Goal: Contribute content

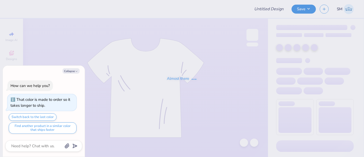
type input "Gphi Game Day"
click at [72, 72] on button "Collapse" at bounding box center [71, 70] width 17 height 5
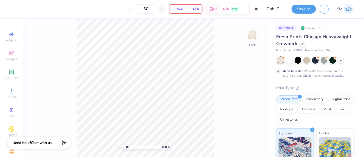
type textarea "x"
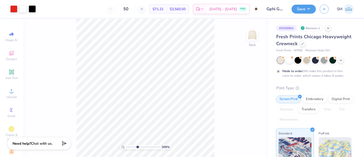
drag, startPoint x: 127, startPoint y: 147, endPoint x: 138, endPoint y: 148, distance: 10.8
type input "4.07"
click at [138, 148] on input "range" at bounding box center [143, 146] width 35 height 5
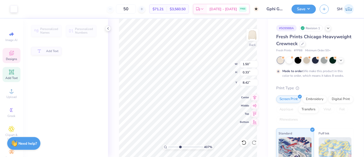
type input "1.50"
type input "0.33"
type input "8.42"
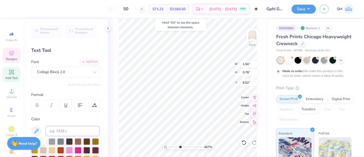
type input "8.52"
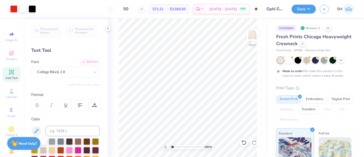
drag, startPoint x: 178, startPoint y: 147, endPoint x: 172, endPoint y: 147, distance: 5.6
type input "1.69"
click at [172, 147] on input "range" at bounding box center [186, 146] width 35 height 5
click at [304, 8] on button "Save" at bounding box center [304, 8] width 24 height 9
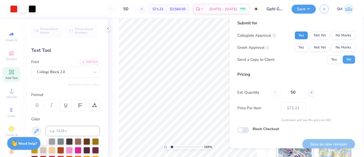
click at [296, 34] on button "Yes" at bounding box center [301, 35] width 13 height 8
click at [296, 47] on button "Yes" at bounding box center [301, 47] width 13 height 8
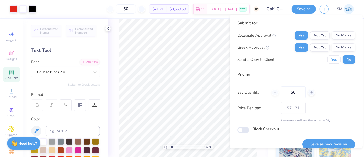
drag, startPoint x: 331, startPoint y: 58, endPoint x: 329, endPoint y: 65, distance: 7.8
click at [331, 58] on button "Yes" at bounding box center [334, 59] width 13 height 8
click at [333, 142] on button "Save as new revision" at bounding box center [329, 144] width 53 height 11
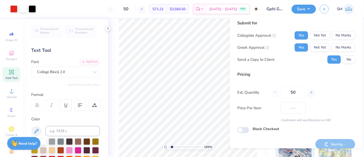
type input "$71.21"
